Goal: Find specific page/section: Find specific page/section

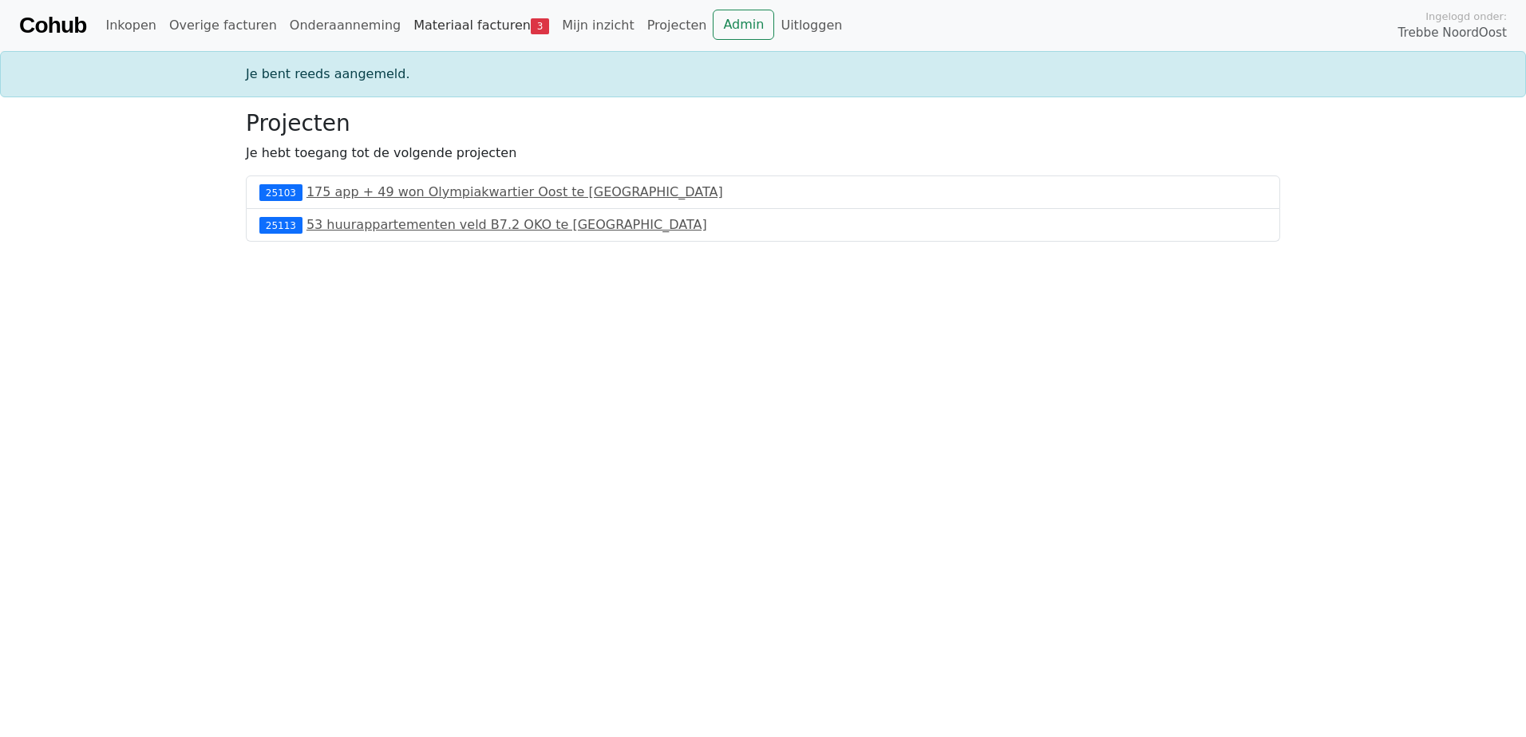
click at [443, 16] on link "Materiaal facturen 3" at bounding box center [481, 26] width 148 height 32
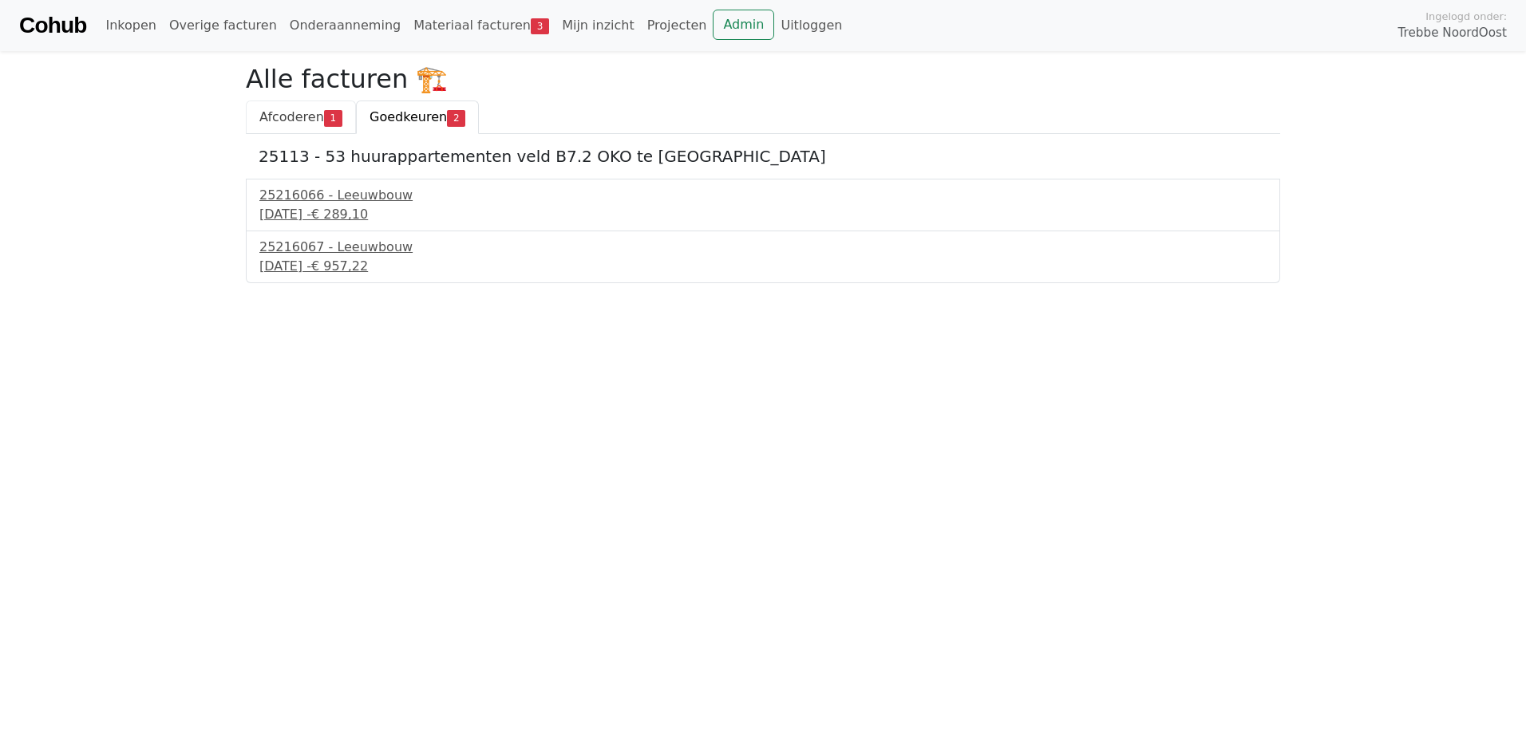
click at [258, 123] on link "Afcoderen 1" at bounding box center [301, 118] width 110 height 34
click at [403, 106] on link "Goedkeuren 2" at bounding box center [417, 118] width 123 height 34
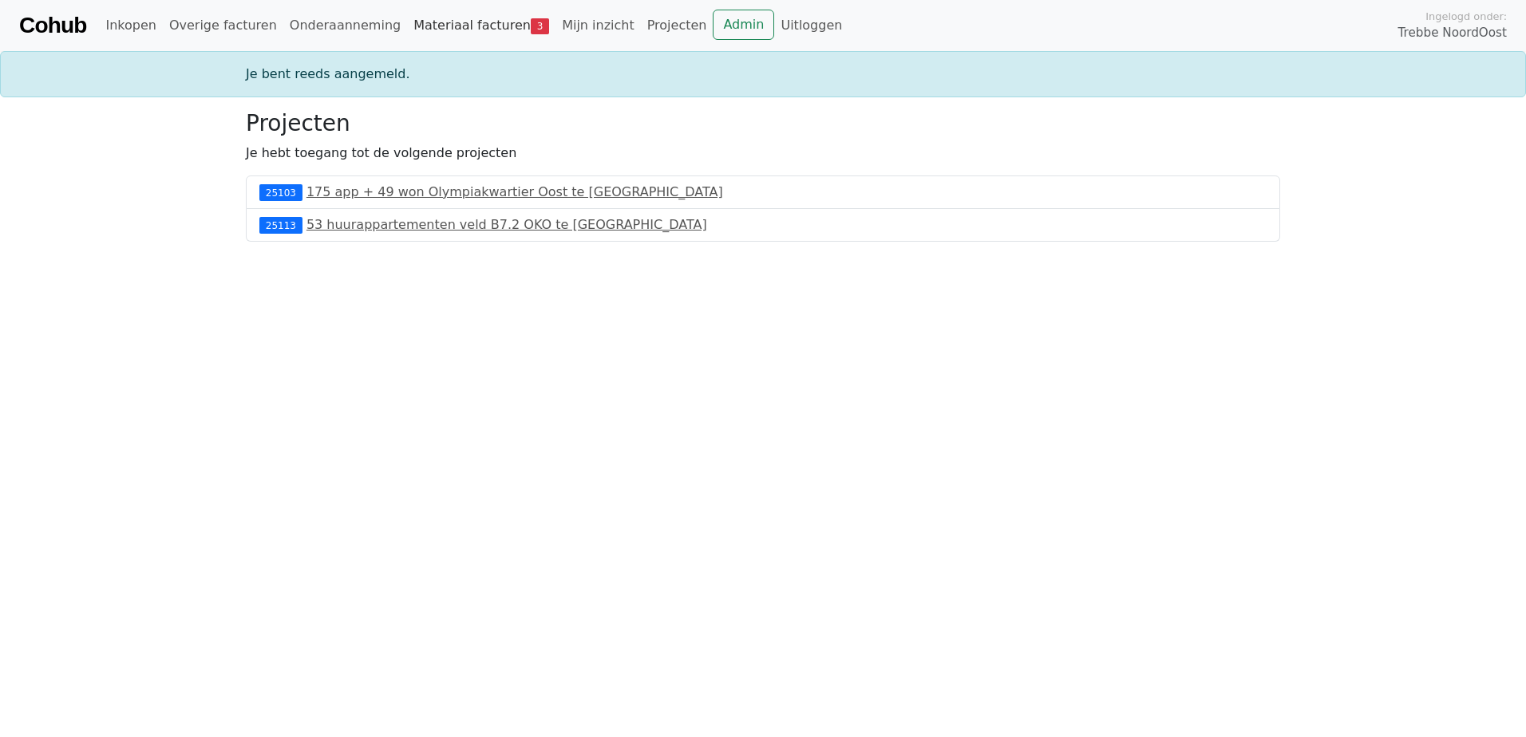
click at [447, 38] on link "Materiaal facturen 3" at bounding box center [481, 26] width 148 height 32
